Goal: Transaction & Acquisition: Purchase product/service

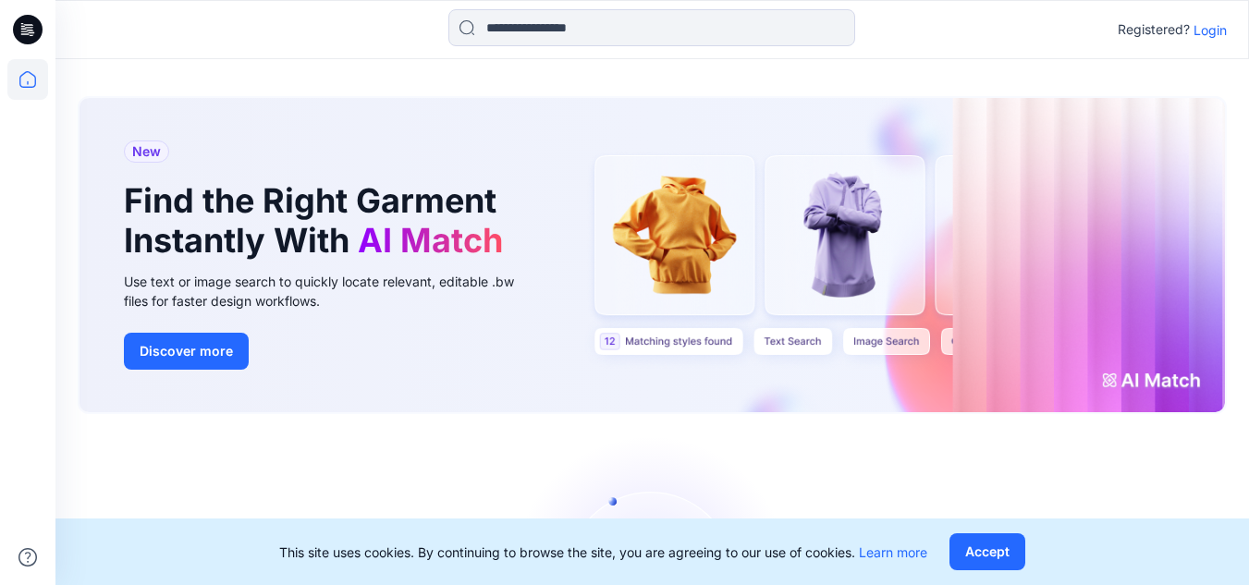
click at [1221, 28] on p "Login" at bounding box center [1210, 29] width 33 height 19
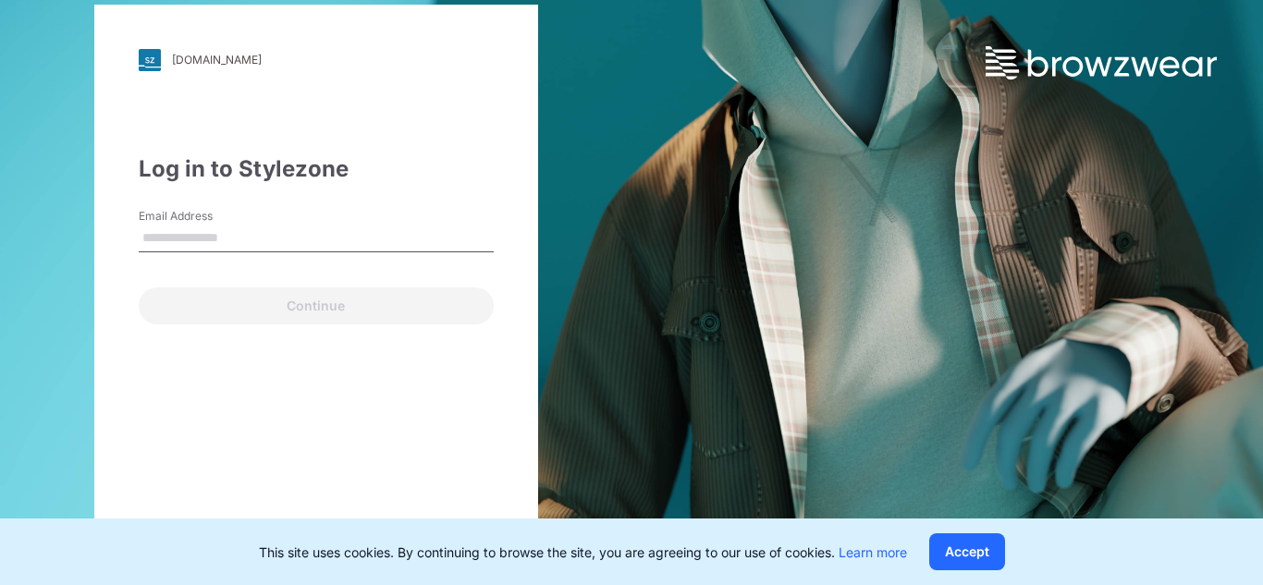
type input "**********"
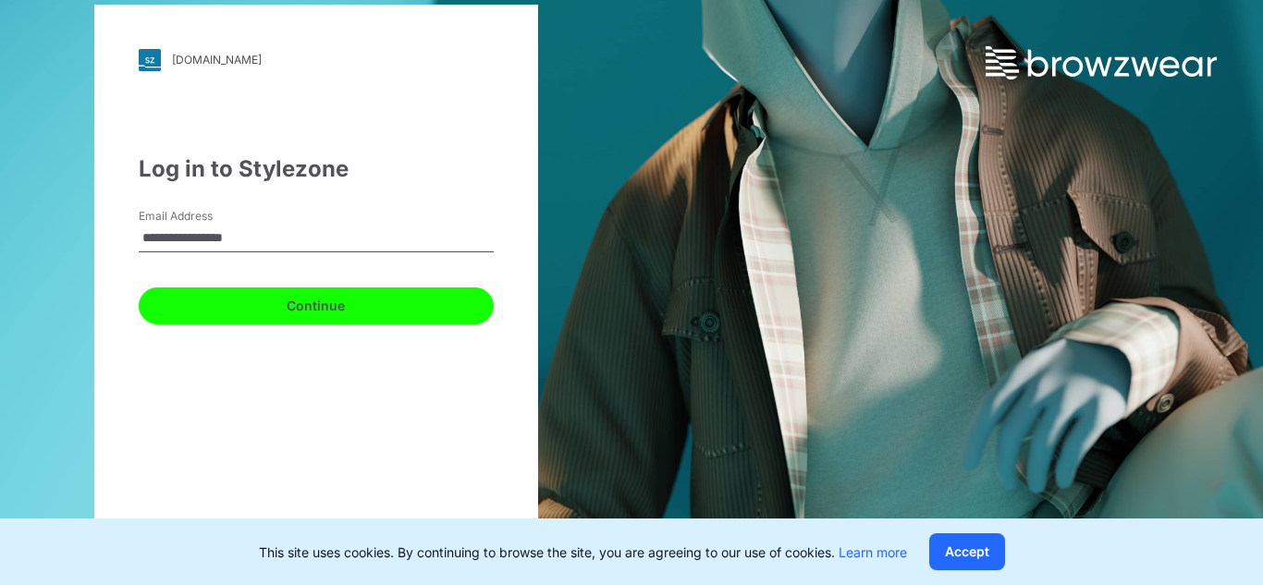
click at [318, 301] on button "Continue" at bounding box center [316, 306] width 355 height 37
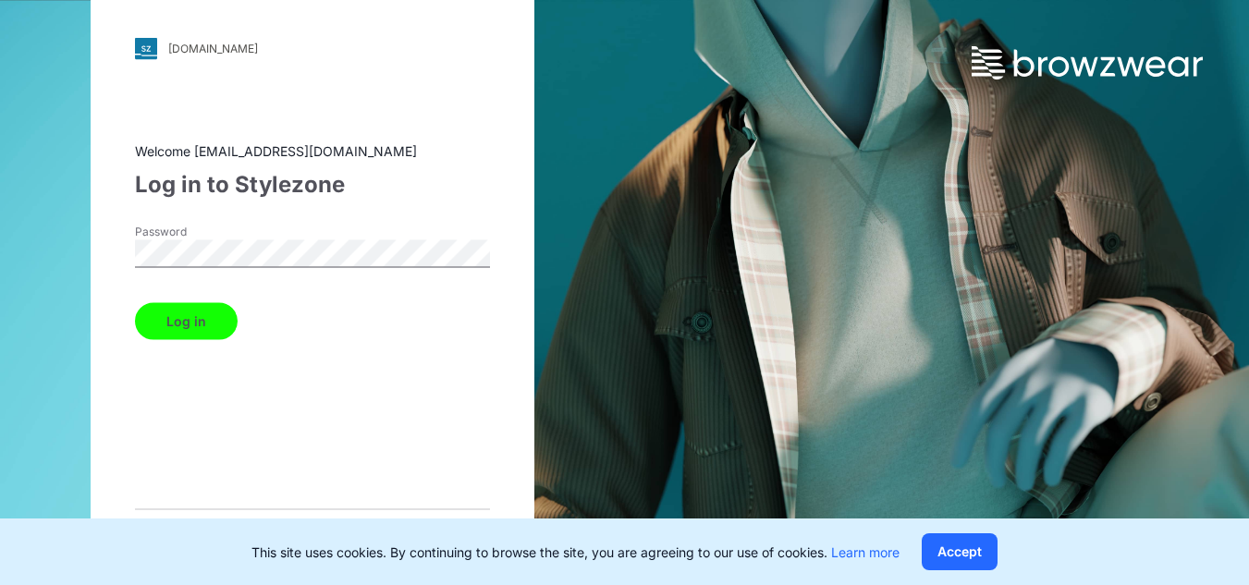
click at [192, 306] on button "Log in" at bounding box center [186, 320] width 103 height 37
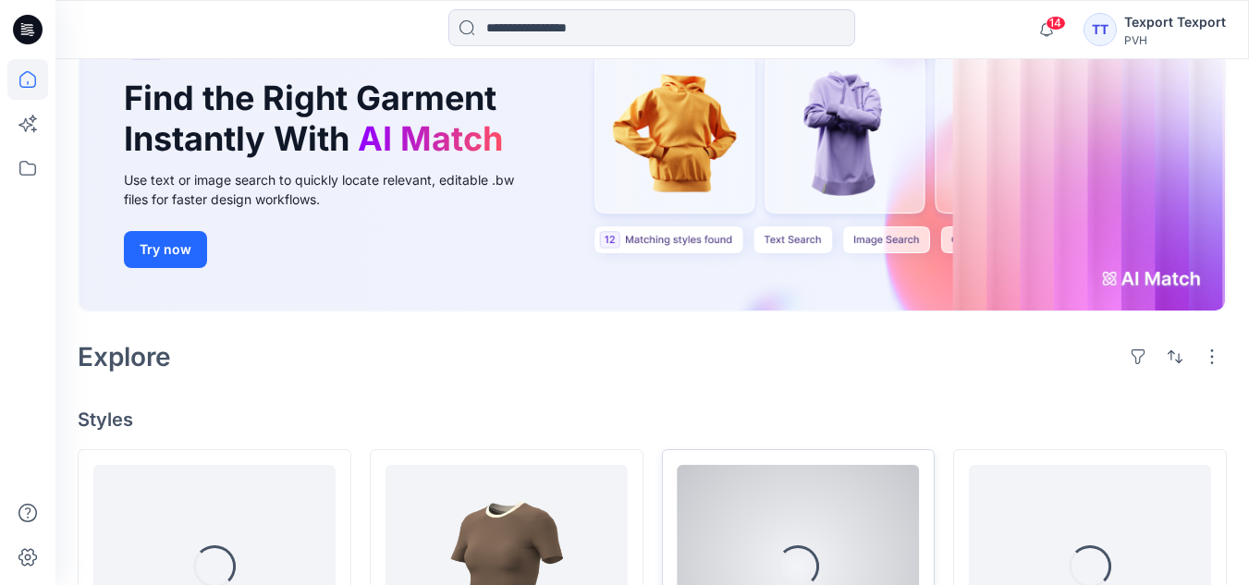
scroll to position [370, 0]
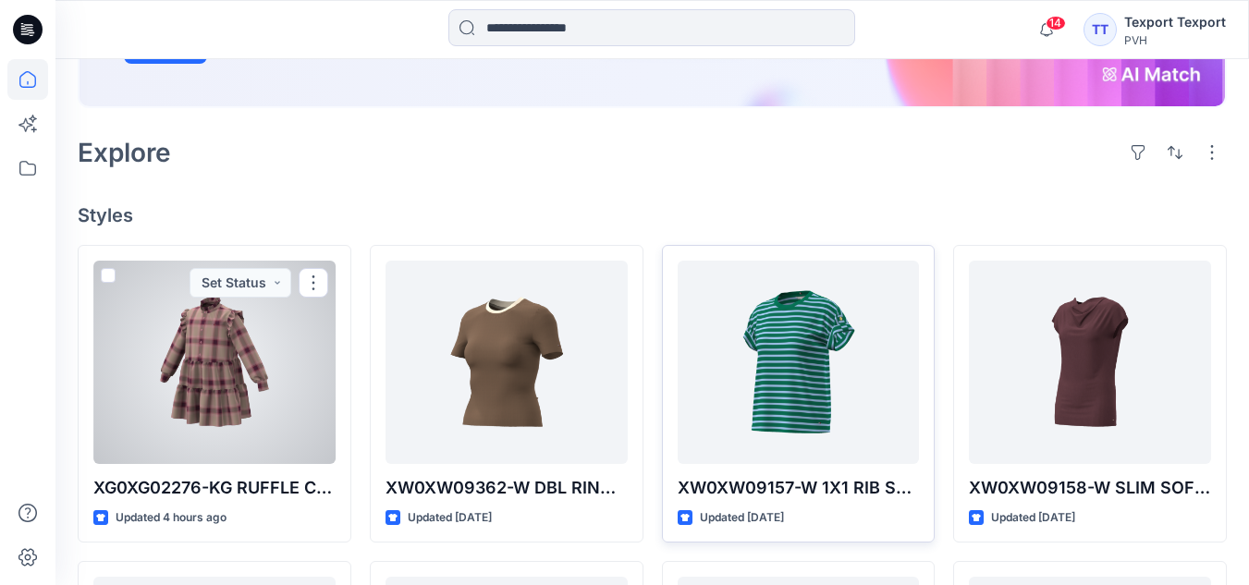
click at [198, 378] on div at bounding box center [214, 362] width 242 height 203
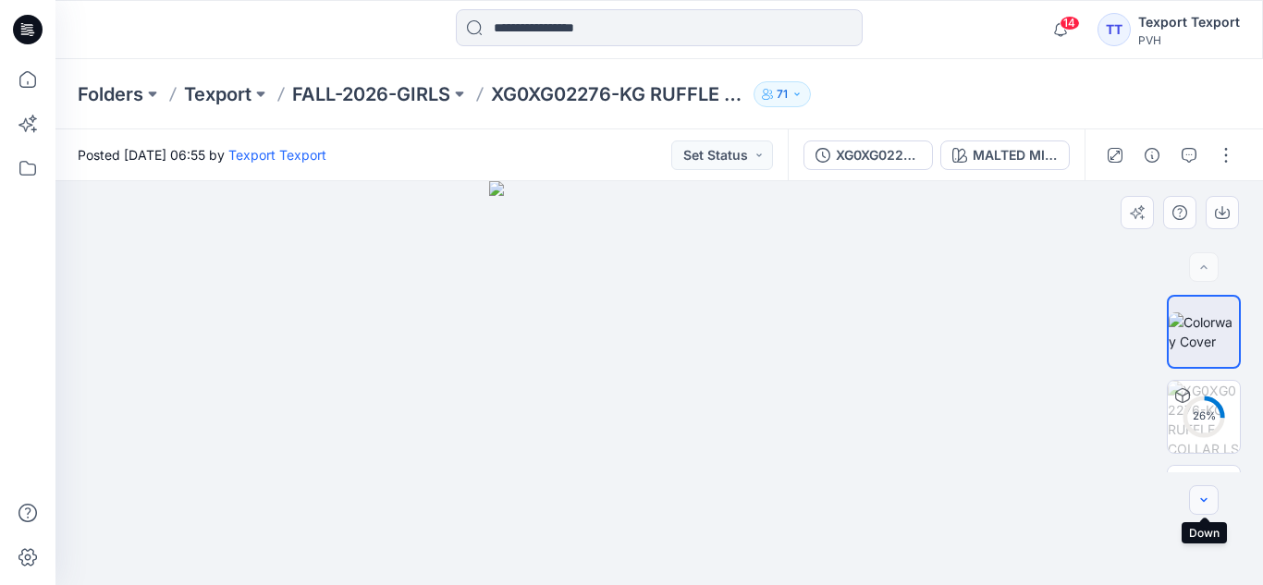
click at [1203, 496] on icon "button" at bounding box center [1203, 500] width 15 height 15
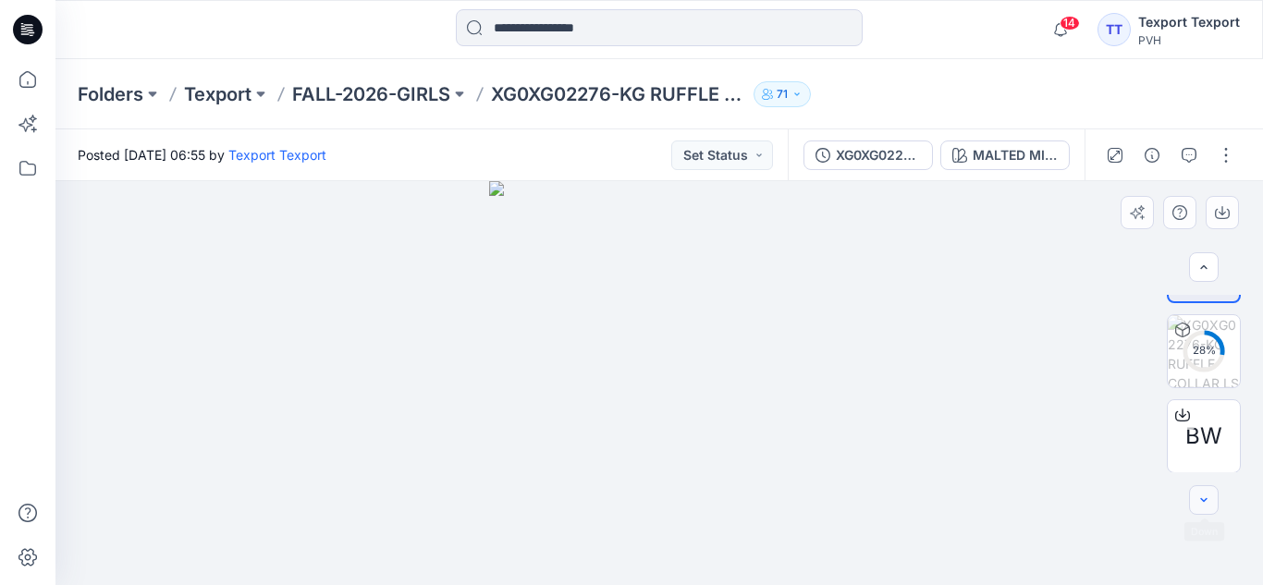
scroll to position [67, 0]
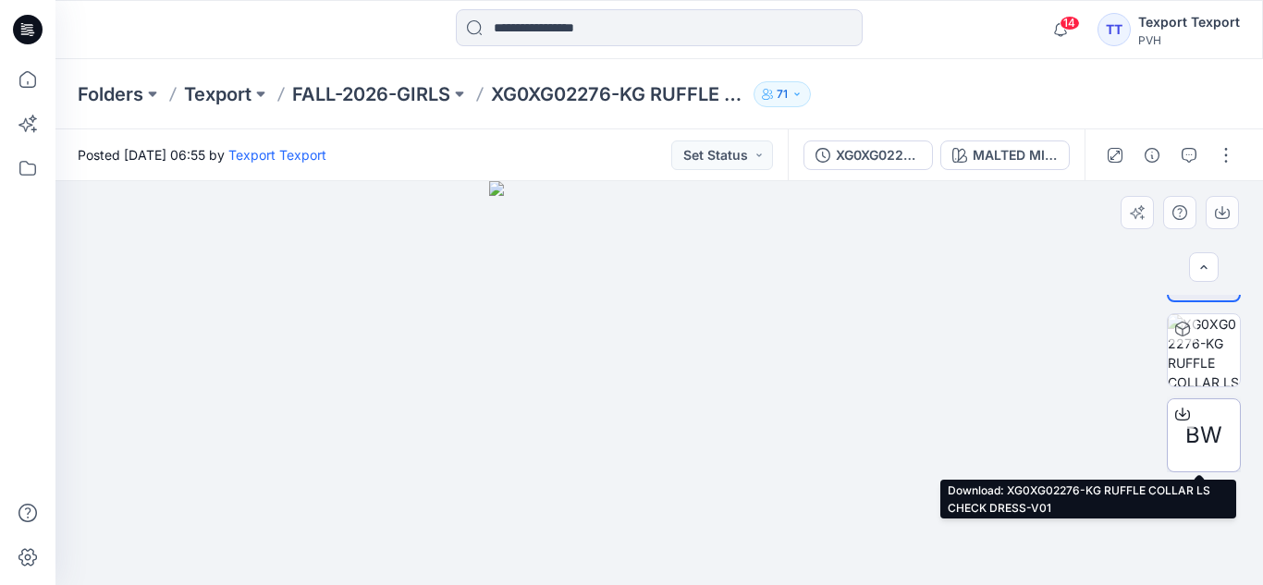
click at [1196, 414] on div "BW" at bounding box center [1204, 435] width 74 height 74
